Goal: Book appointment/travel/reservation

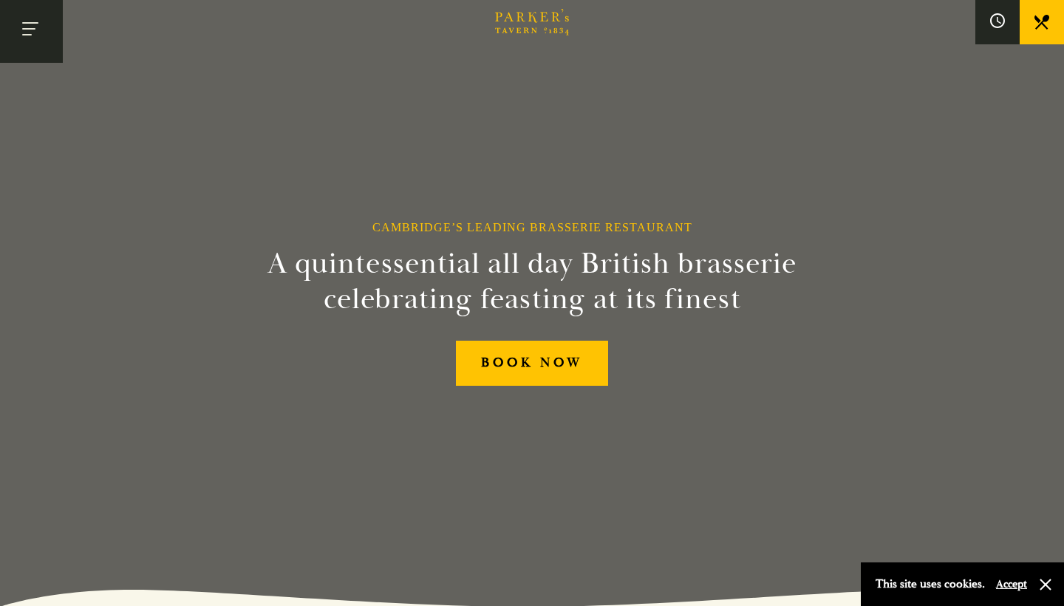
click at [11, 22] on button "Toggle navigation" at bounding box center [31, 31] width 63 height 63
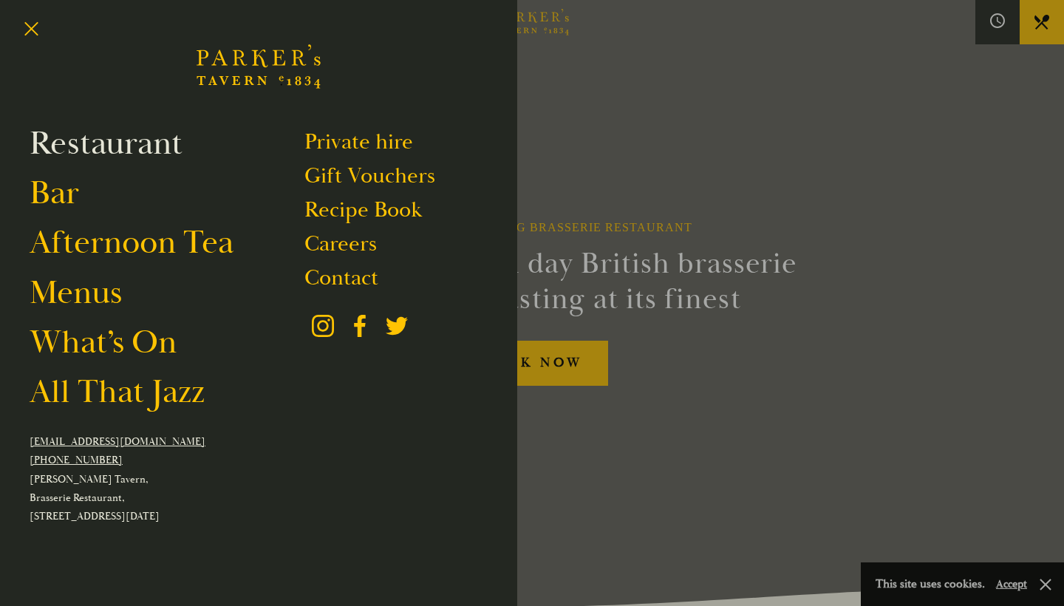
click at [92, 152] on link "Restaurant" at bounding box center [106, 143] width 153 height 41
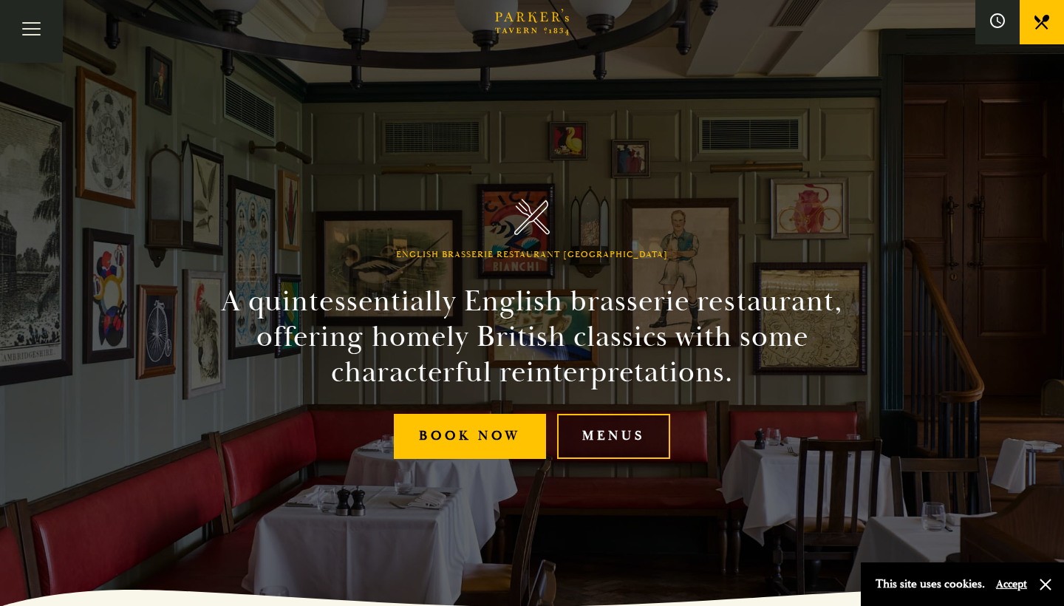
click at [603, 447] on link "Menus" at bounding box center [613, 436] width 113 height 45
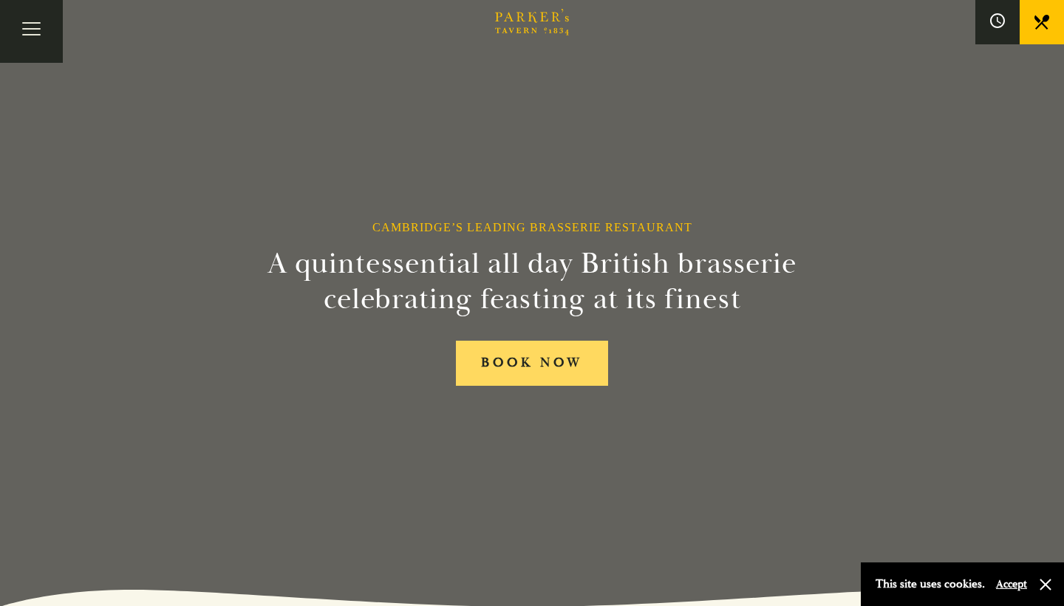
click at [567, 378] on link "BOOK NOW" at bounding box center [532, 363] width 152 height 45
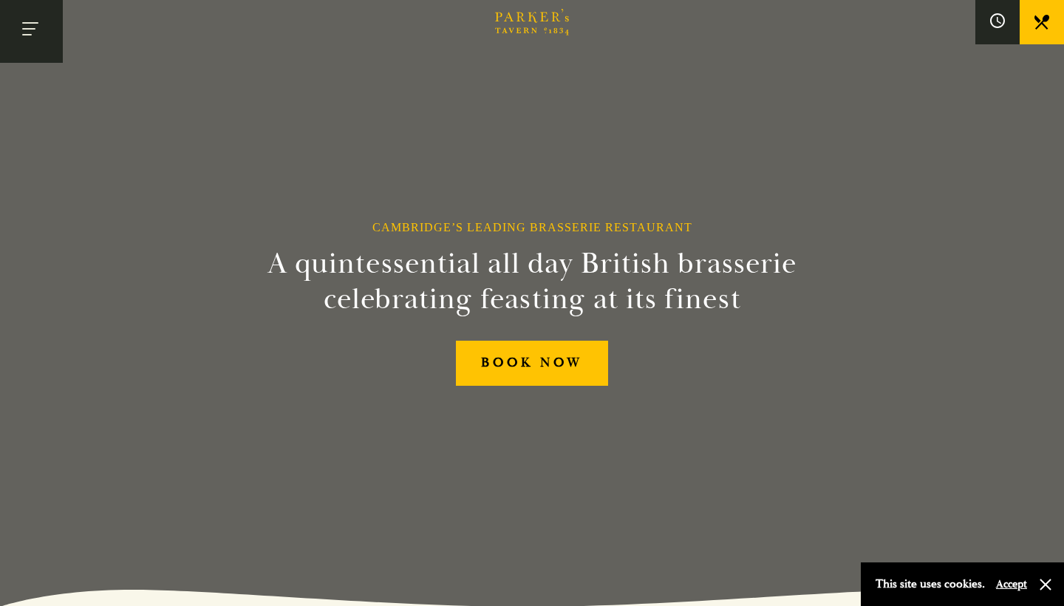
click at [23, 47] on button "Toggle navigation" at bounding box center [31, 31] width 63 height 63
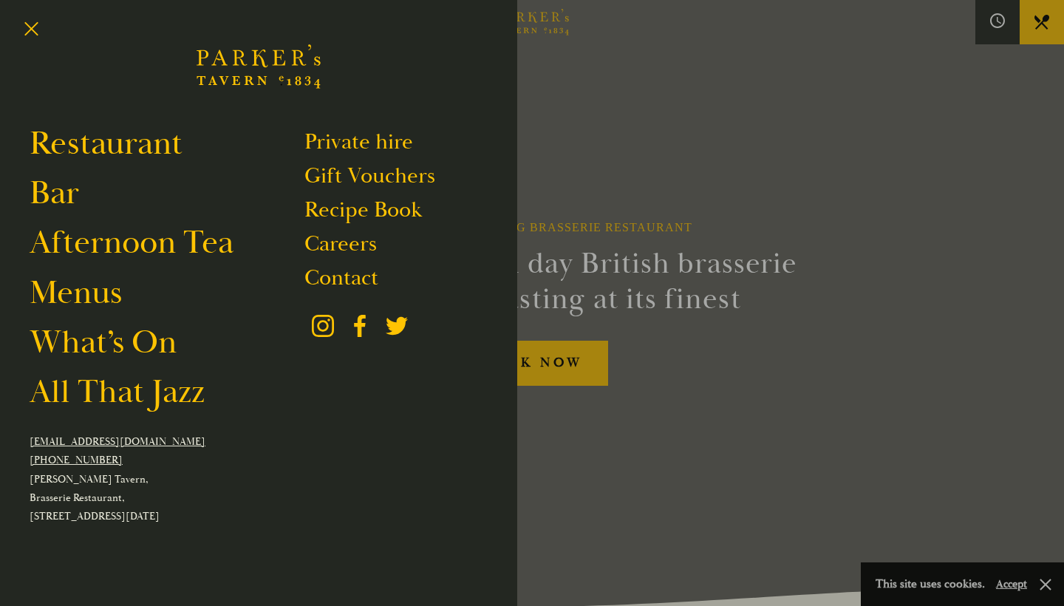
click at [106, 168] on ul "Restaurant Bar Afternoon Tea Menus What’s On All That Jazz" at bounding box center [167, 272] width 275 height 298
click at [99, 153] on link "Restaurant" at bounding box center [106, 143] width 153 height 41
